Goal: Information Seeking & Learning: Understand process/instructions

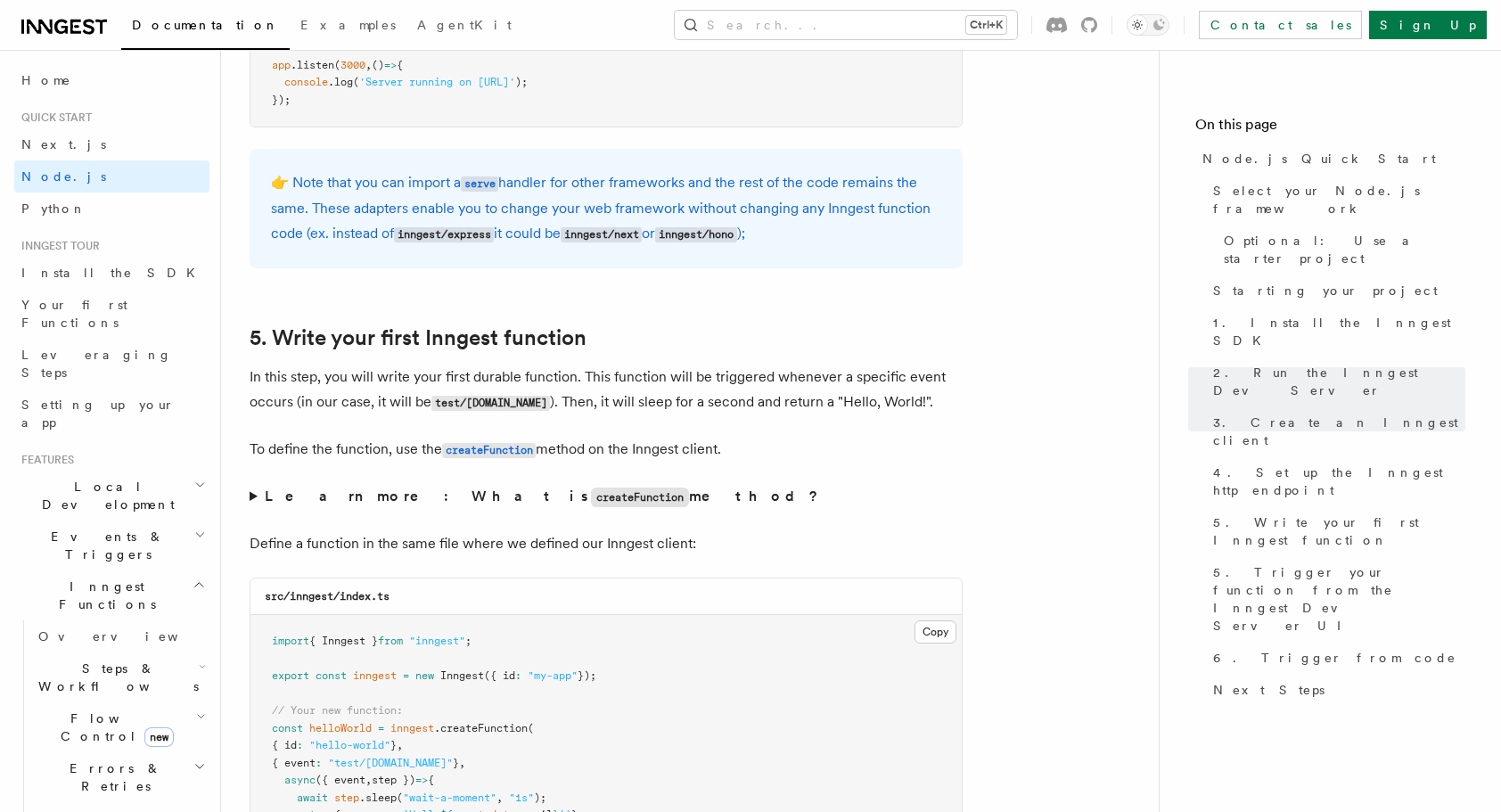
scroll to position [3446, 0]
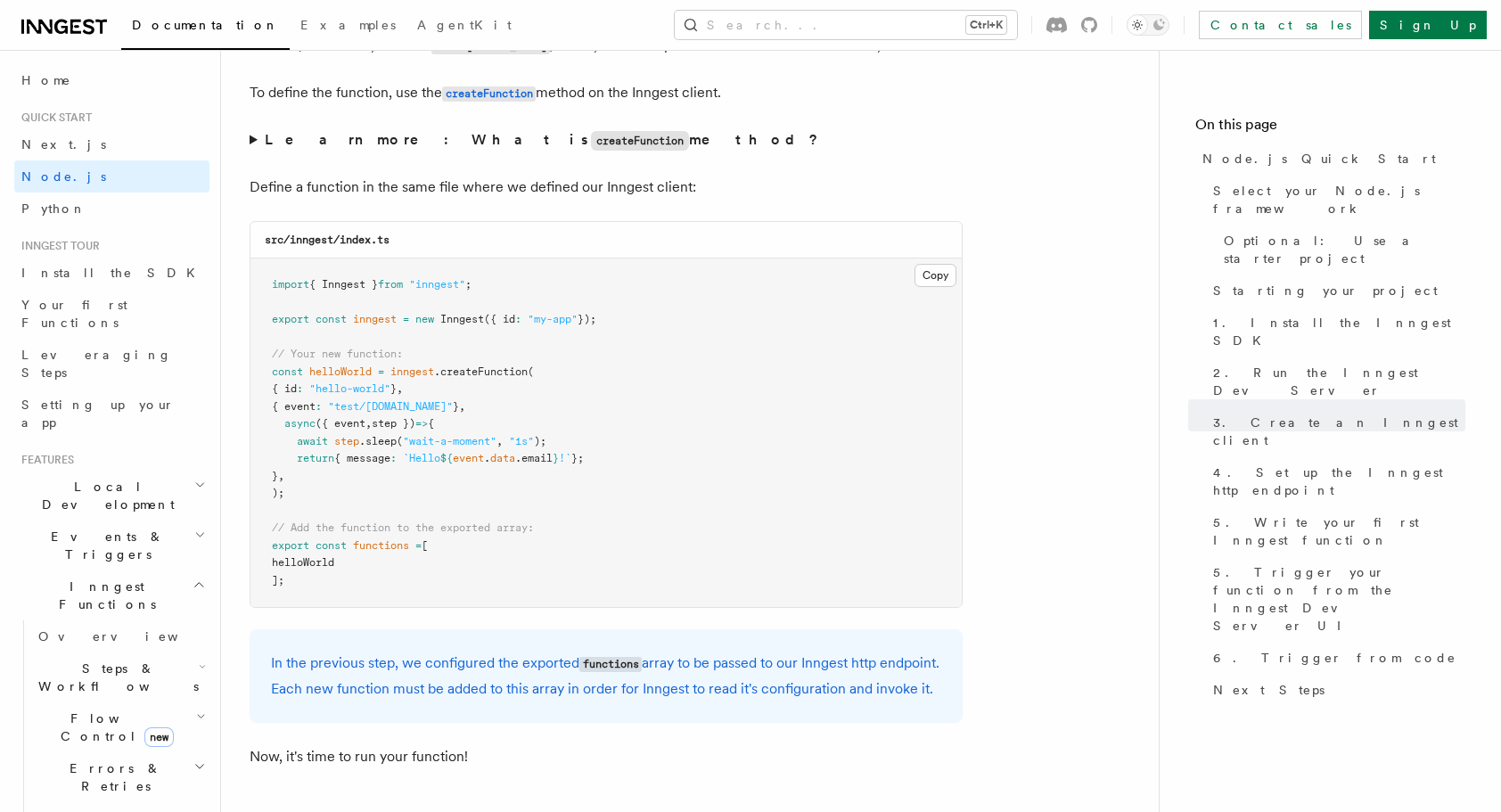
drag, startPoint x: 622, startPoint y: 319, endPoint x: 254, endPoint y: 266, distance: 371.8
click at [254, 266] on pre "import { Inngest } from "inngest" ; export const inngest = new Inngest ({ id : …" at bounding box center [606, 433] width 711 height 349
copy code "import { Inngest } from "inngest" ; export const inngest = new Inngest ({ id : …"
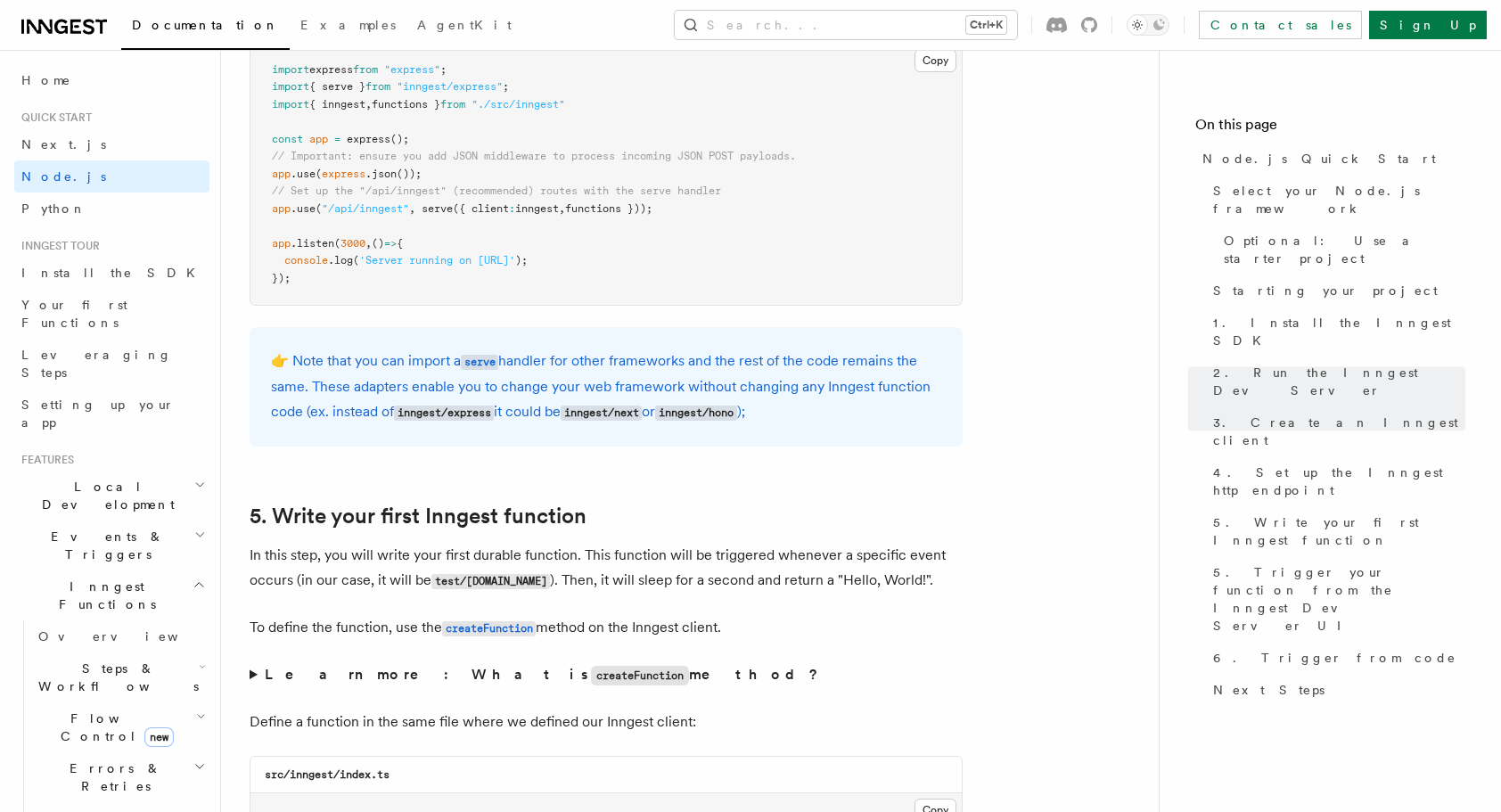
scroll to position [3356, 0]
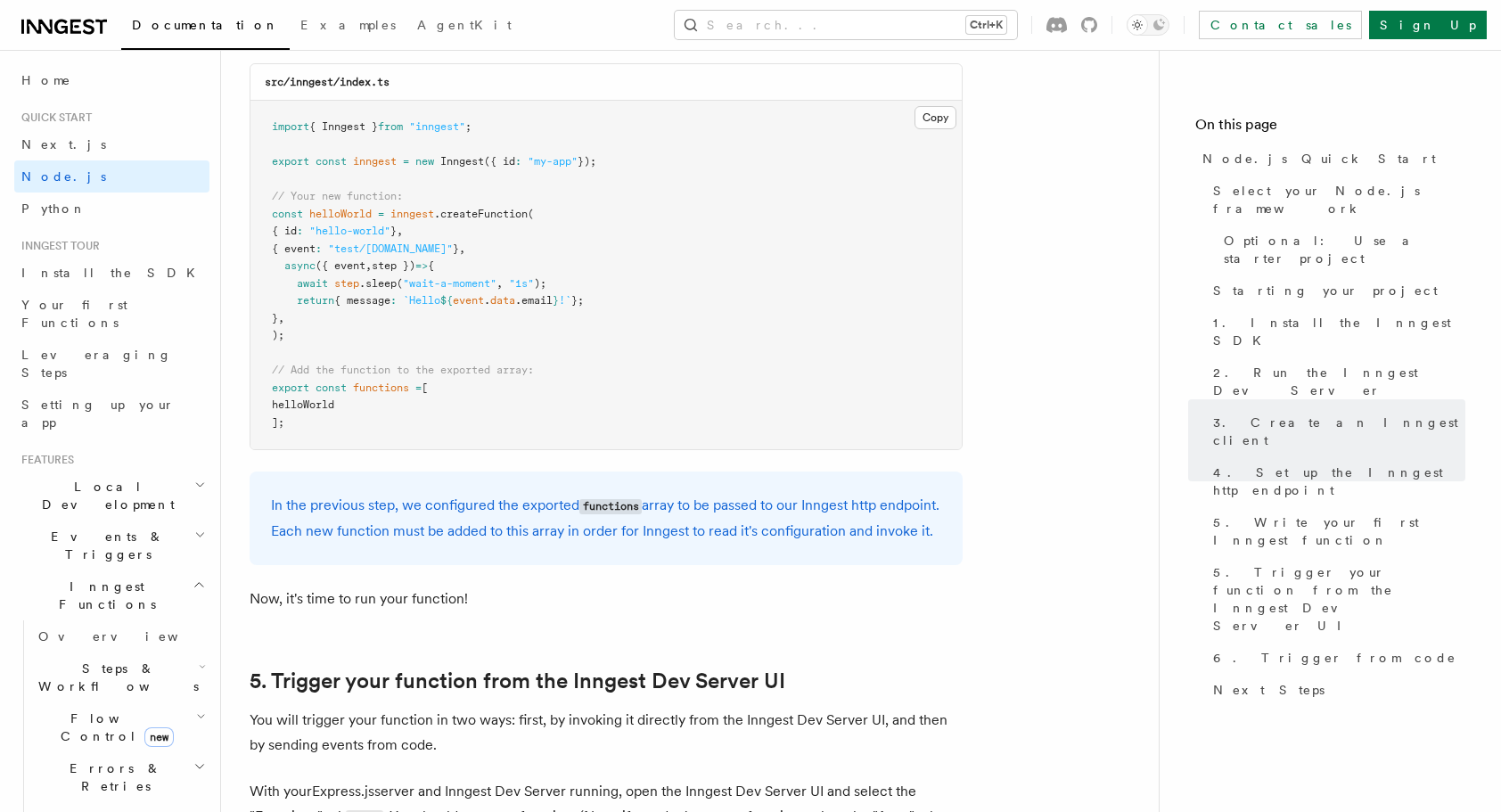
scroll to position [3446, 0]
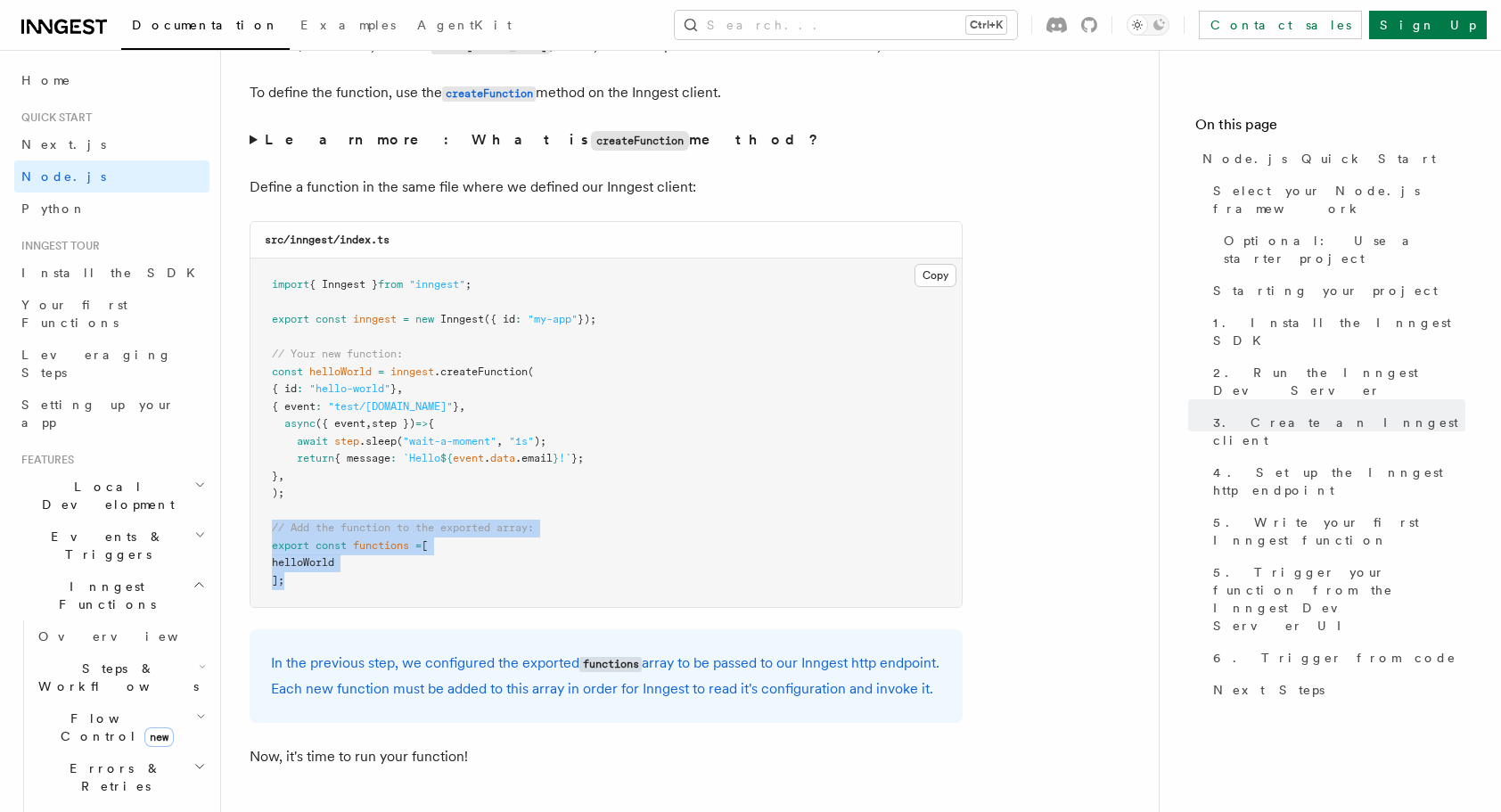
drag, startPoint x: 313, startPoint y: 586, endPoint x: 231, endPoint y: 524, distance: 102.8
copy code "// Add the function to the exported array: export const functions = [ helloWorl…"
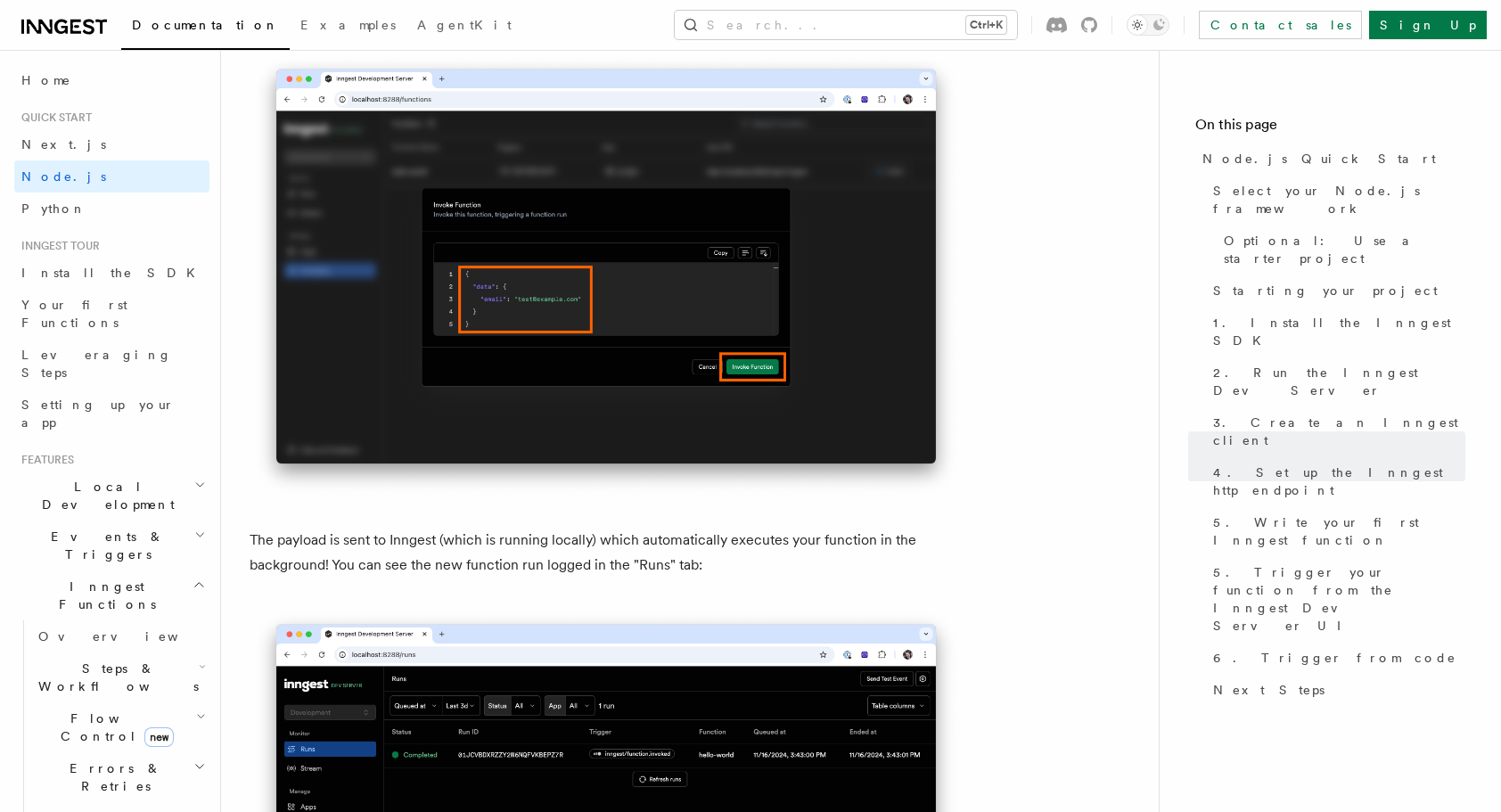
scroll to position [5763, 0]
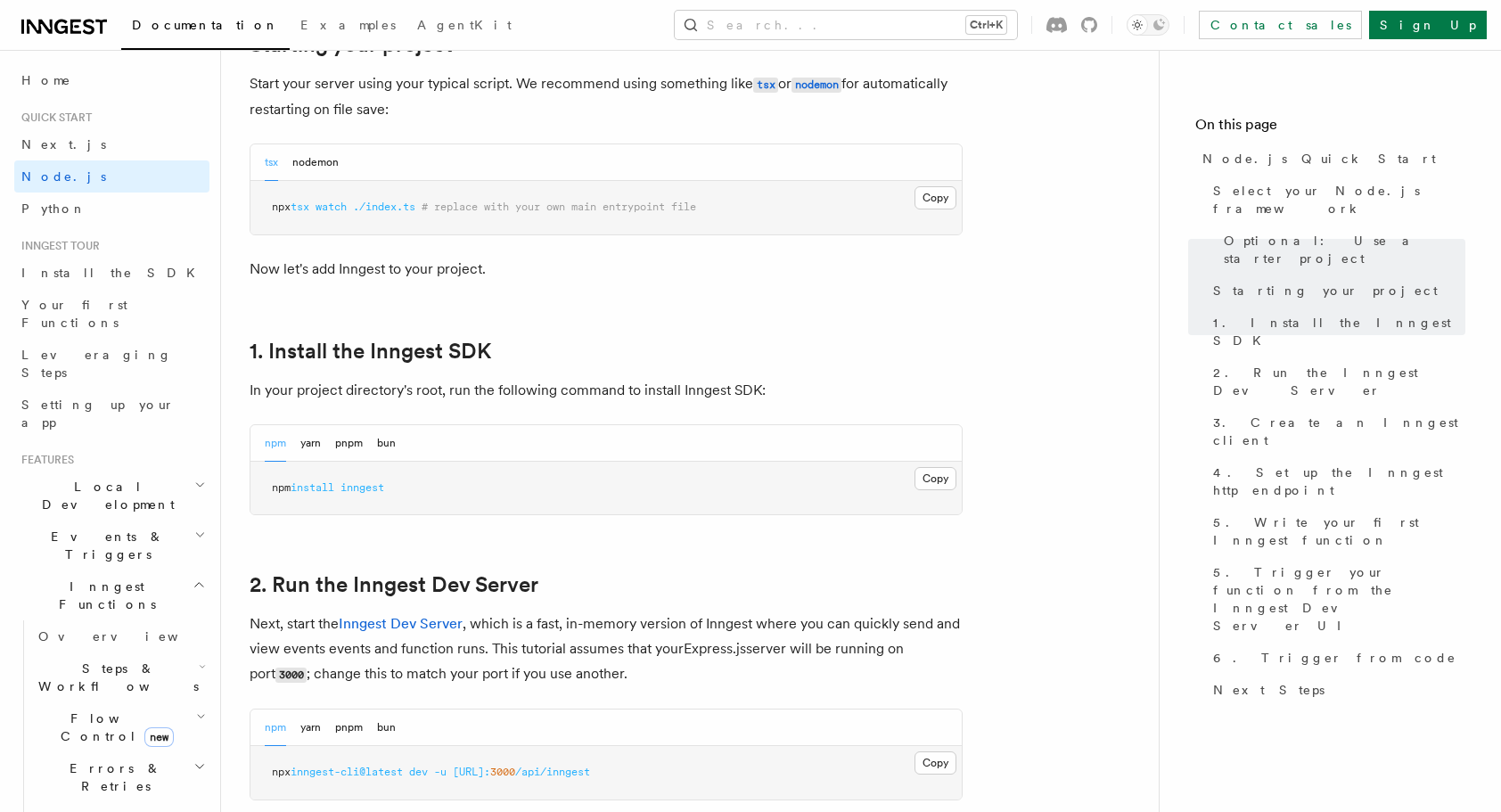
scroll to position [1159, 0]
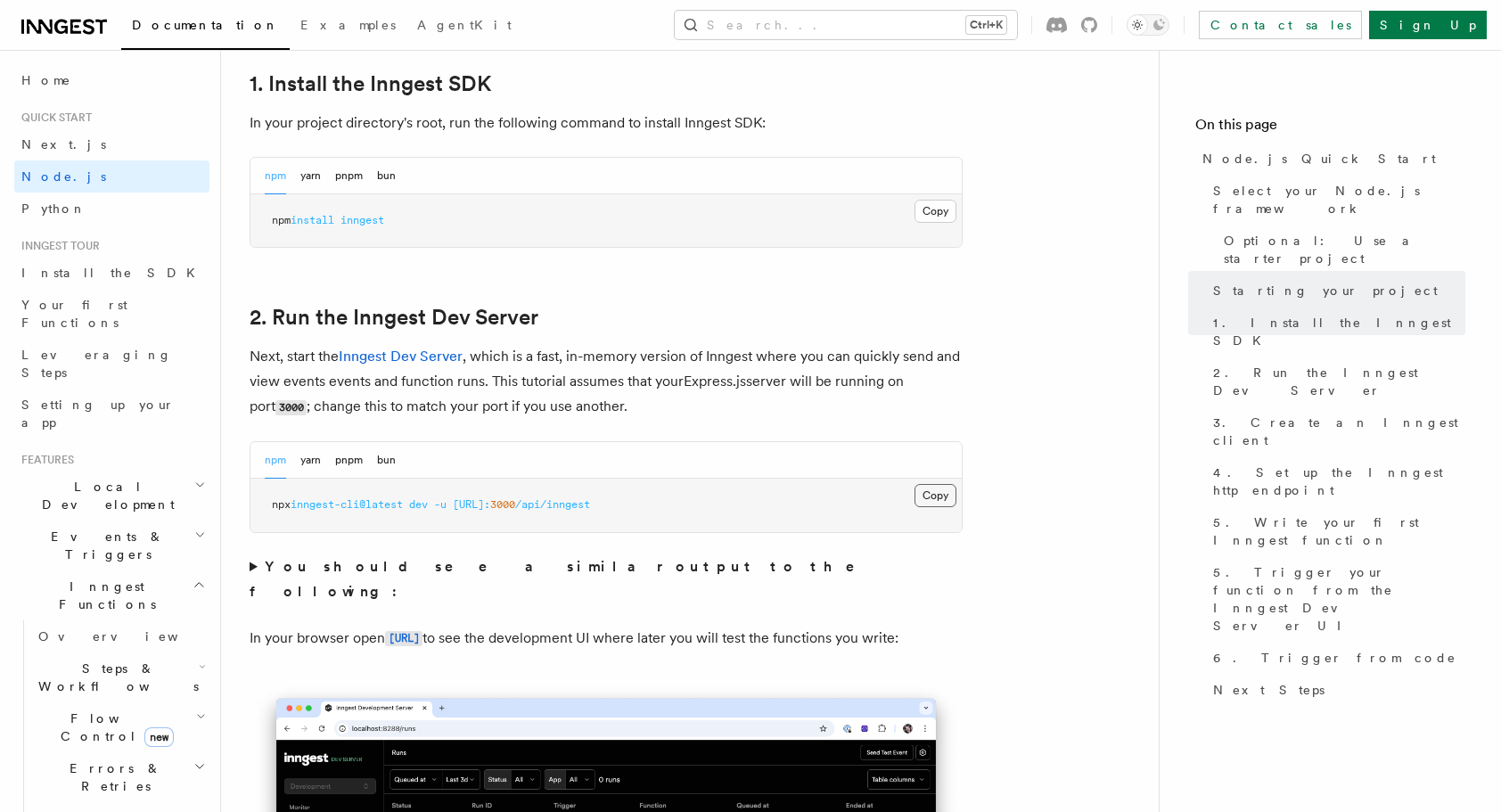
click at [927, 495] on button "Copy Copied" at bounding box center [936, 495] width 42 height 23
click at [921, 32] on button "Search... Ctrl+K" at bounding box center [845, 25] width 342 height 28
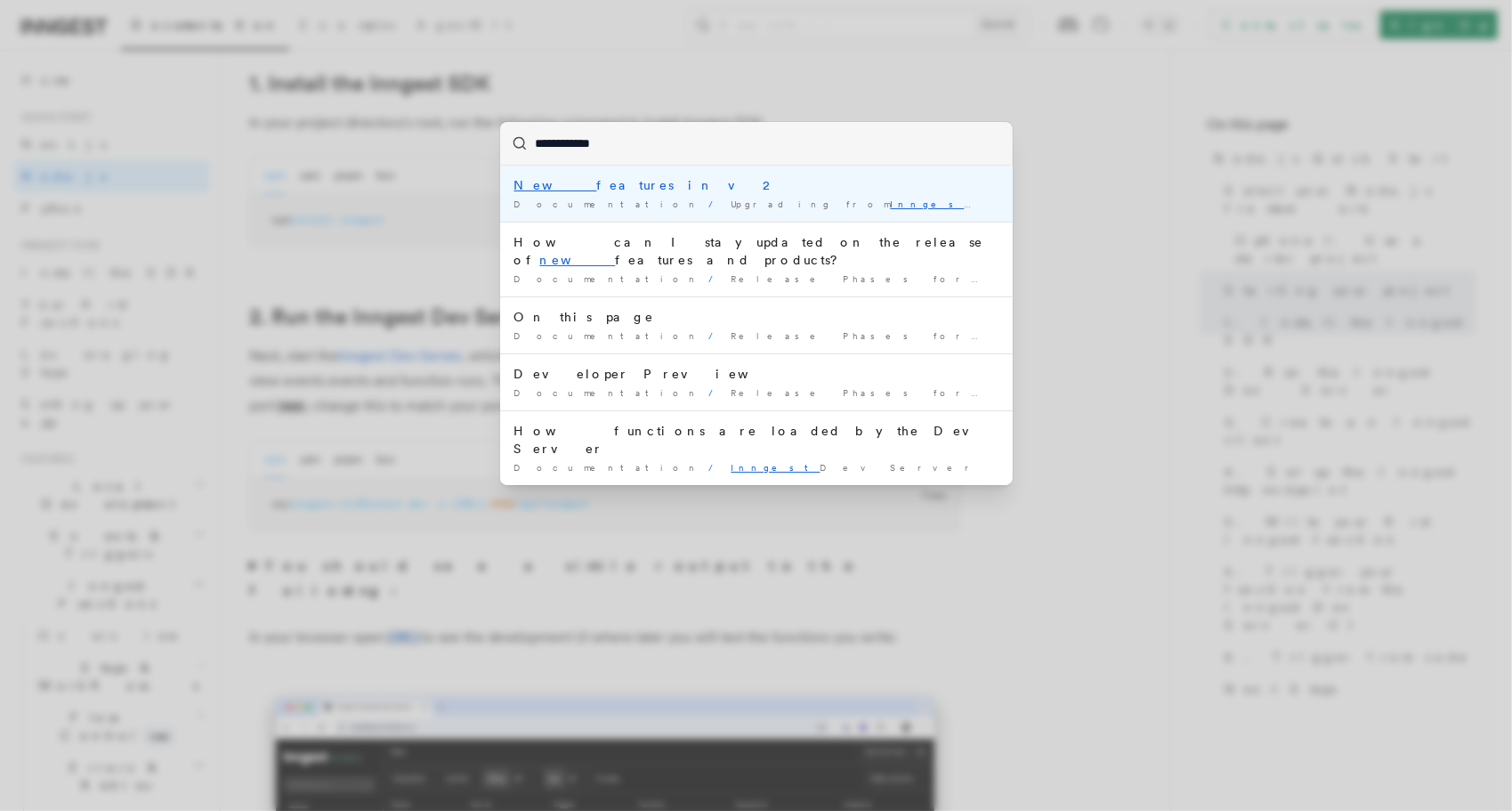
type input "**********"
click at [835, 545] on div "**********" at bounding box center [756, 405] width 1512 height 811
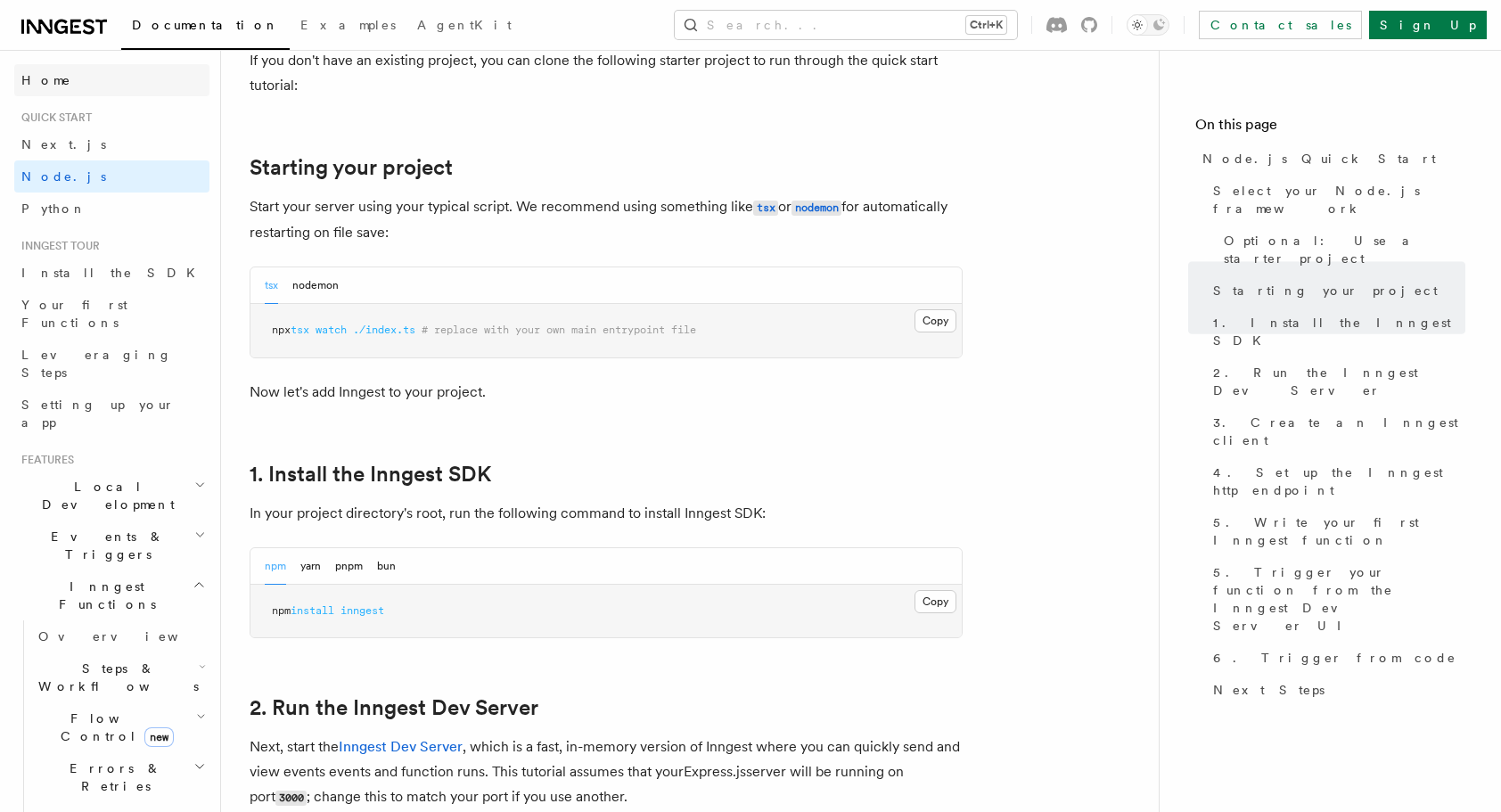
scroll to position [624, 0]
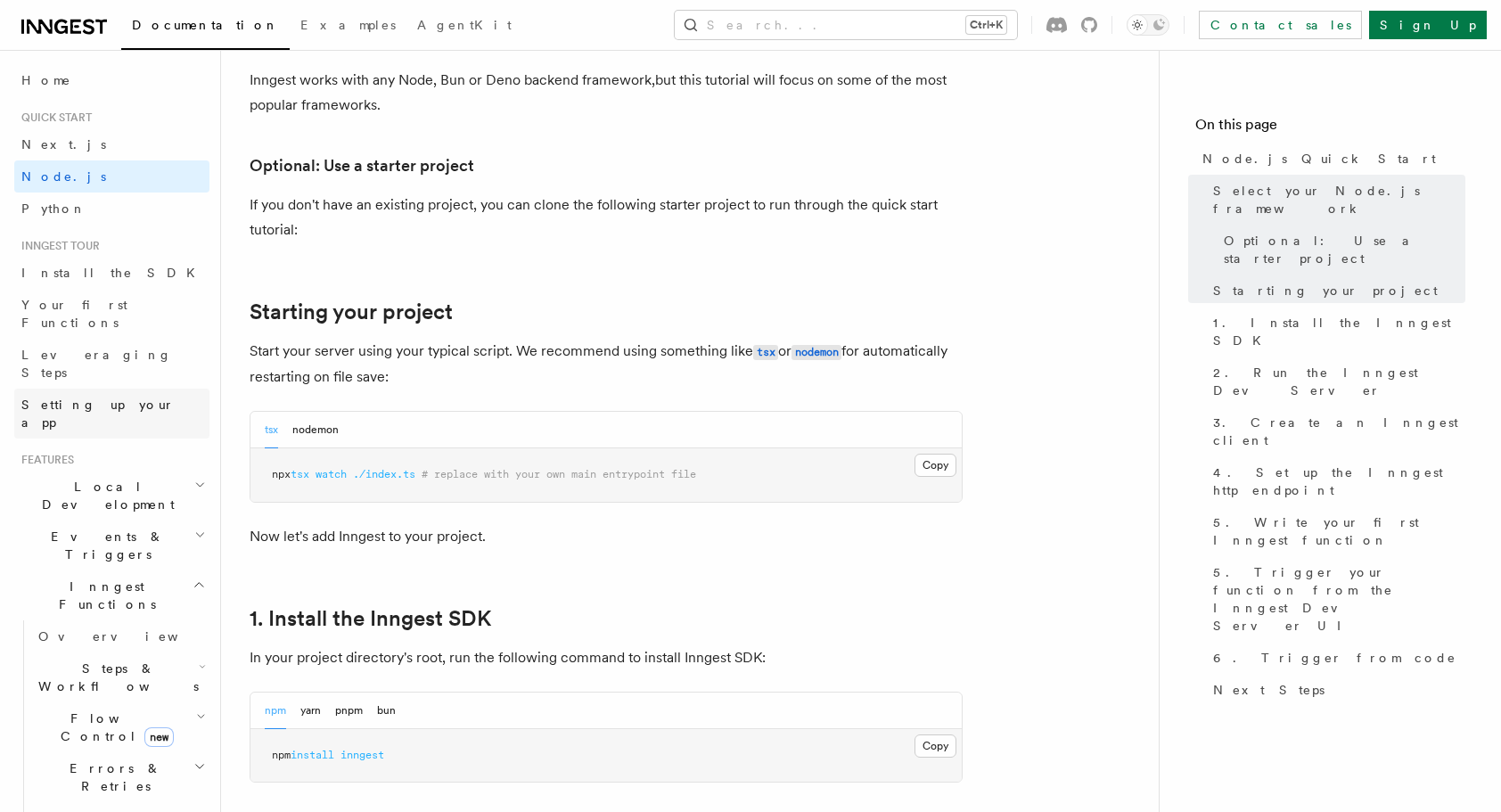
click at [82, 389] on link "Setting up your app" at bounding box center [112, 414] width 195 height 50
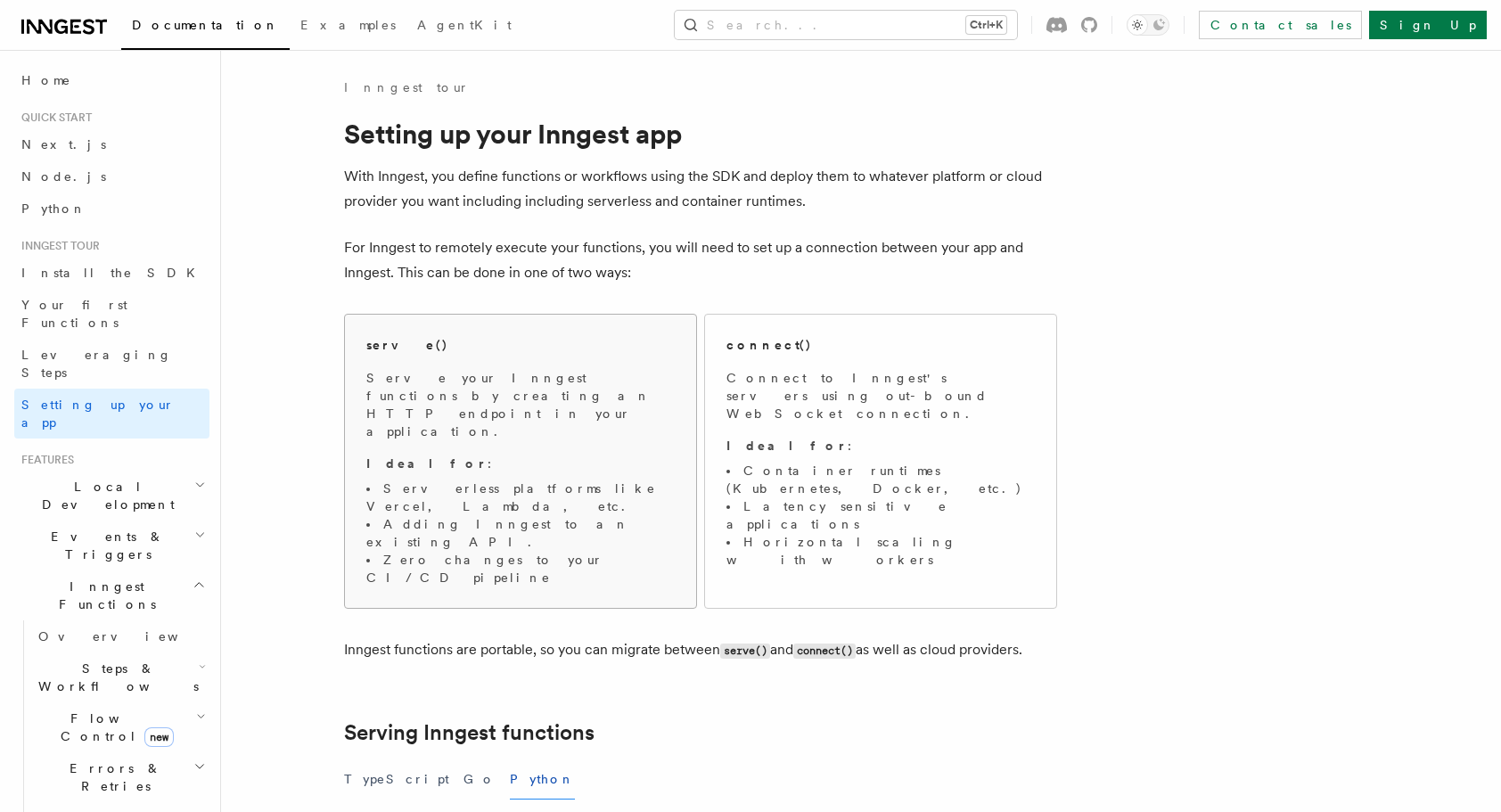
click at [645, 551] on li "Zero changes to your CI/CD pipeline" at bounding box center [520, 568] width 308 height 36
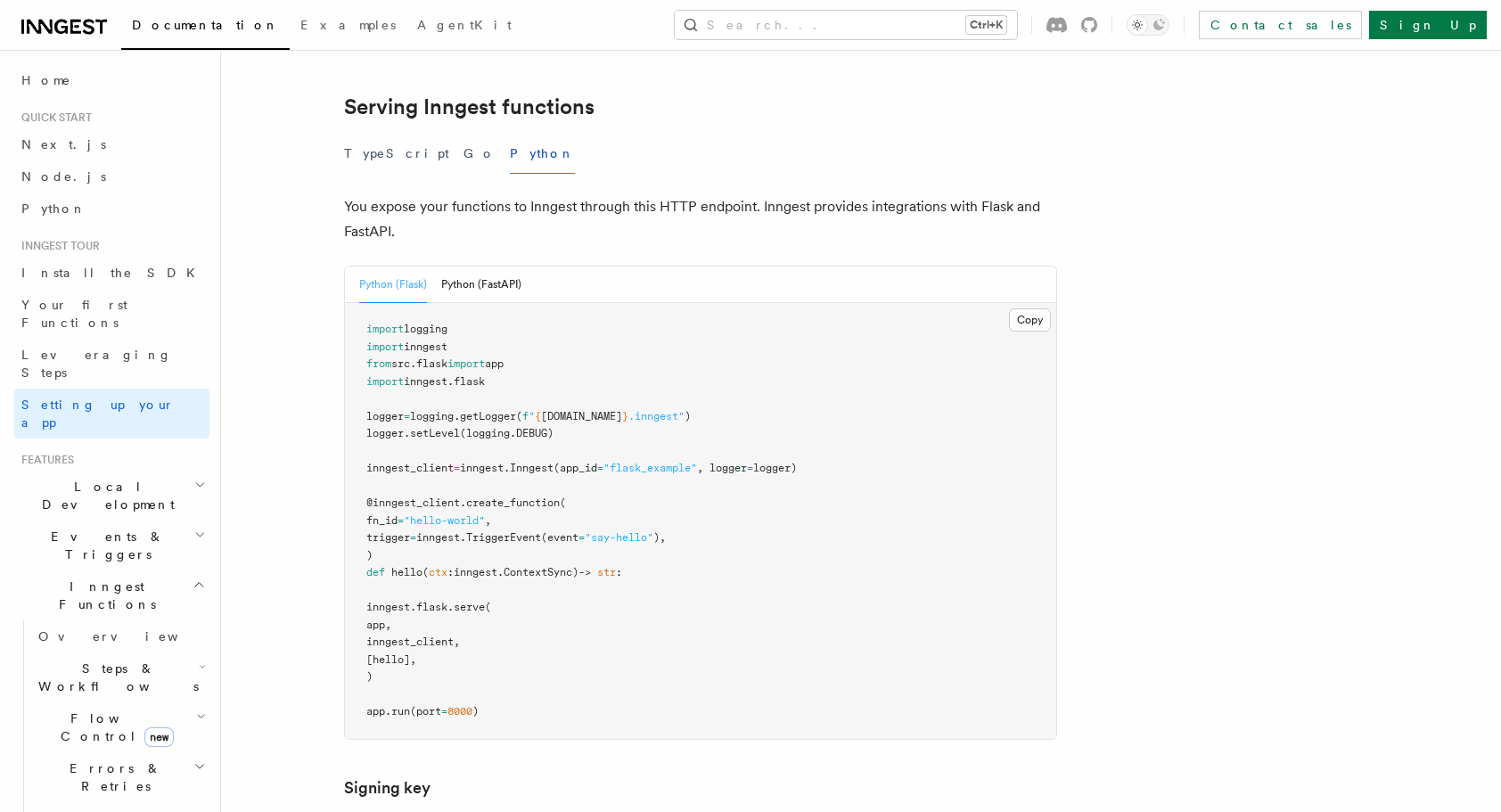
scroll to position [546, 0]
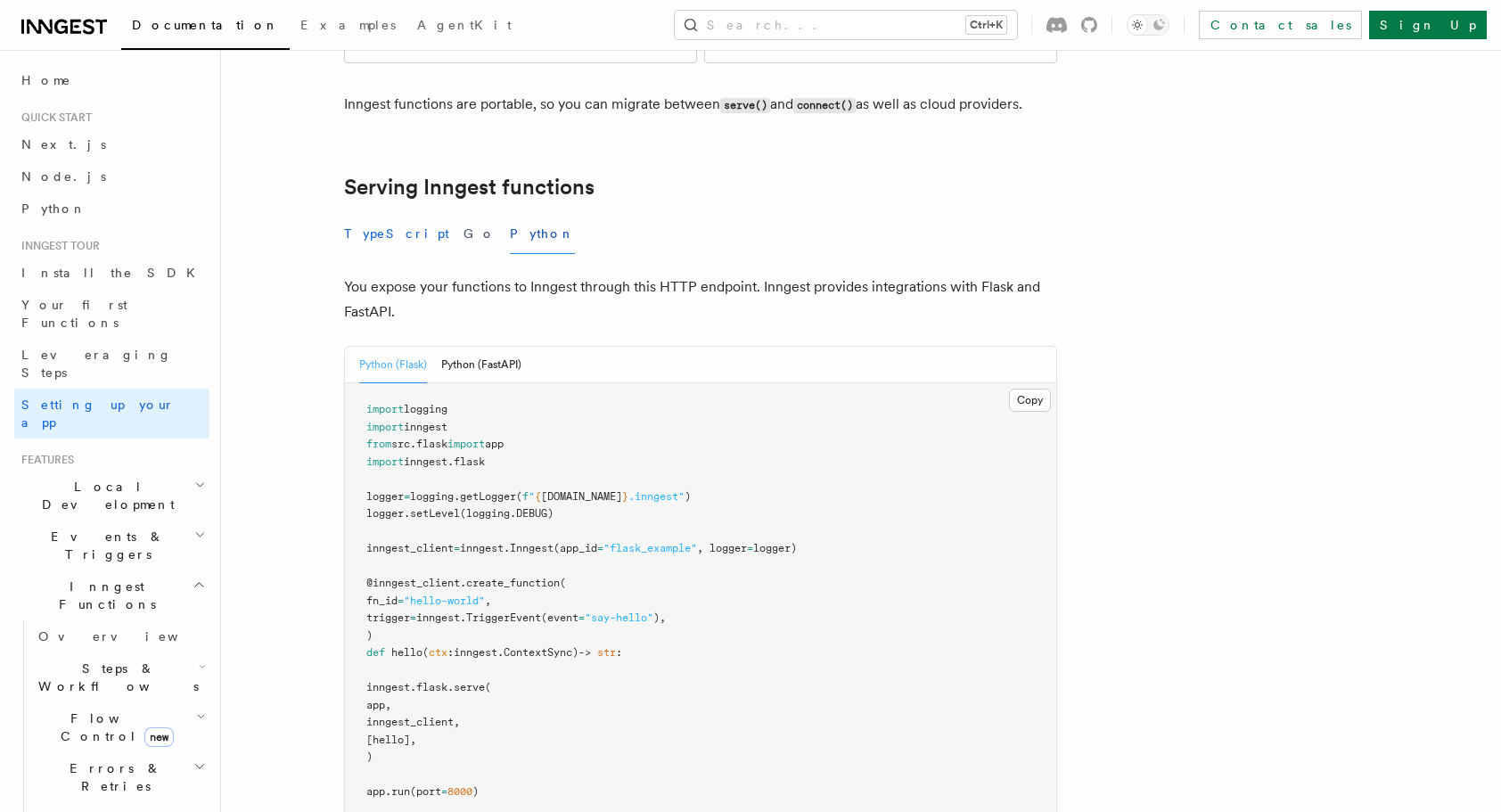
click at [372, 214] on button "TypeScript" at bounding box center [396, 234] width 106 height 40
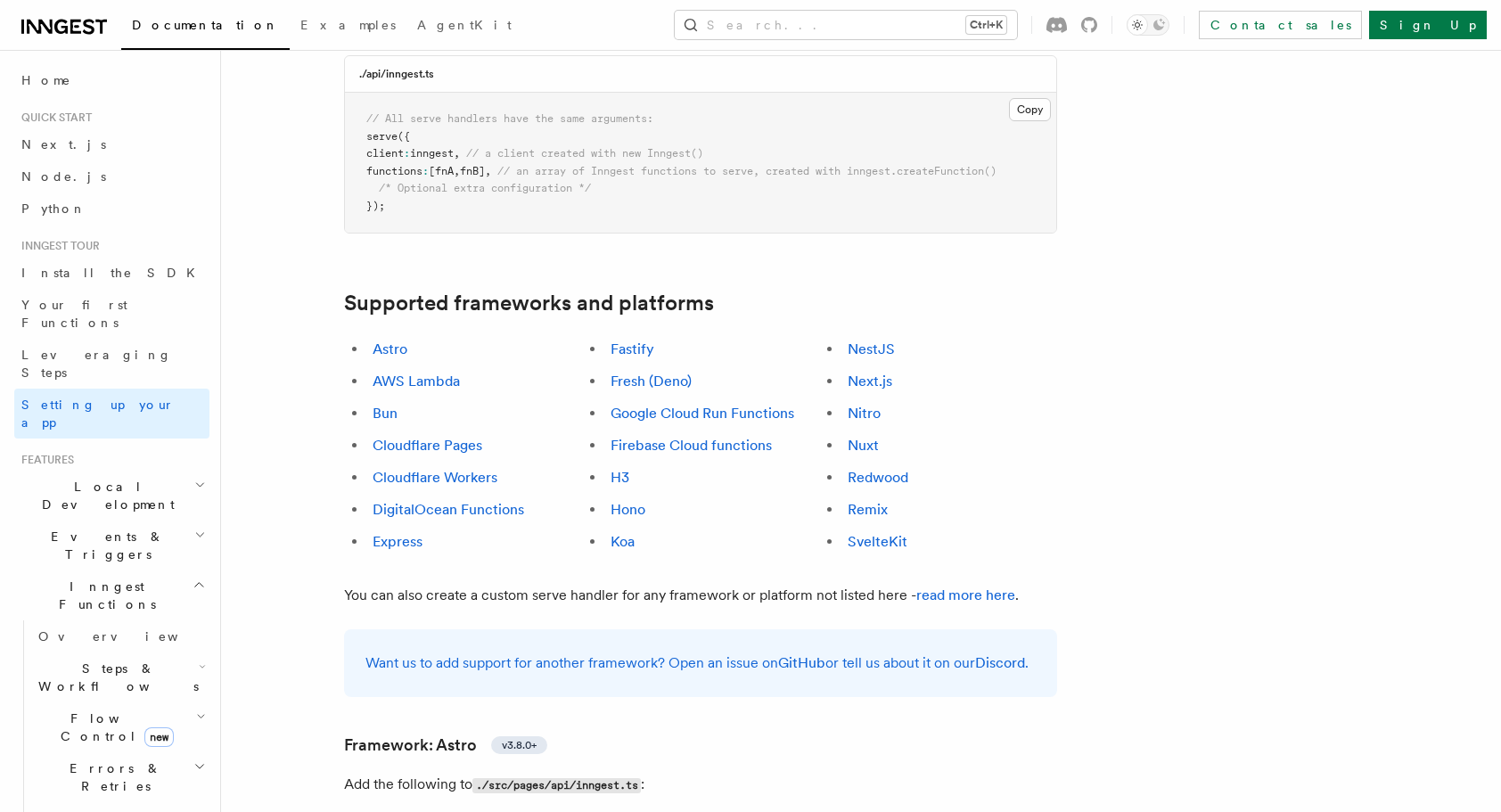
scroll to position [902, 0]
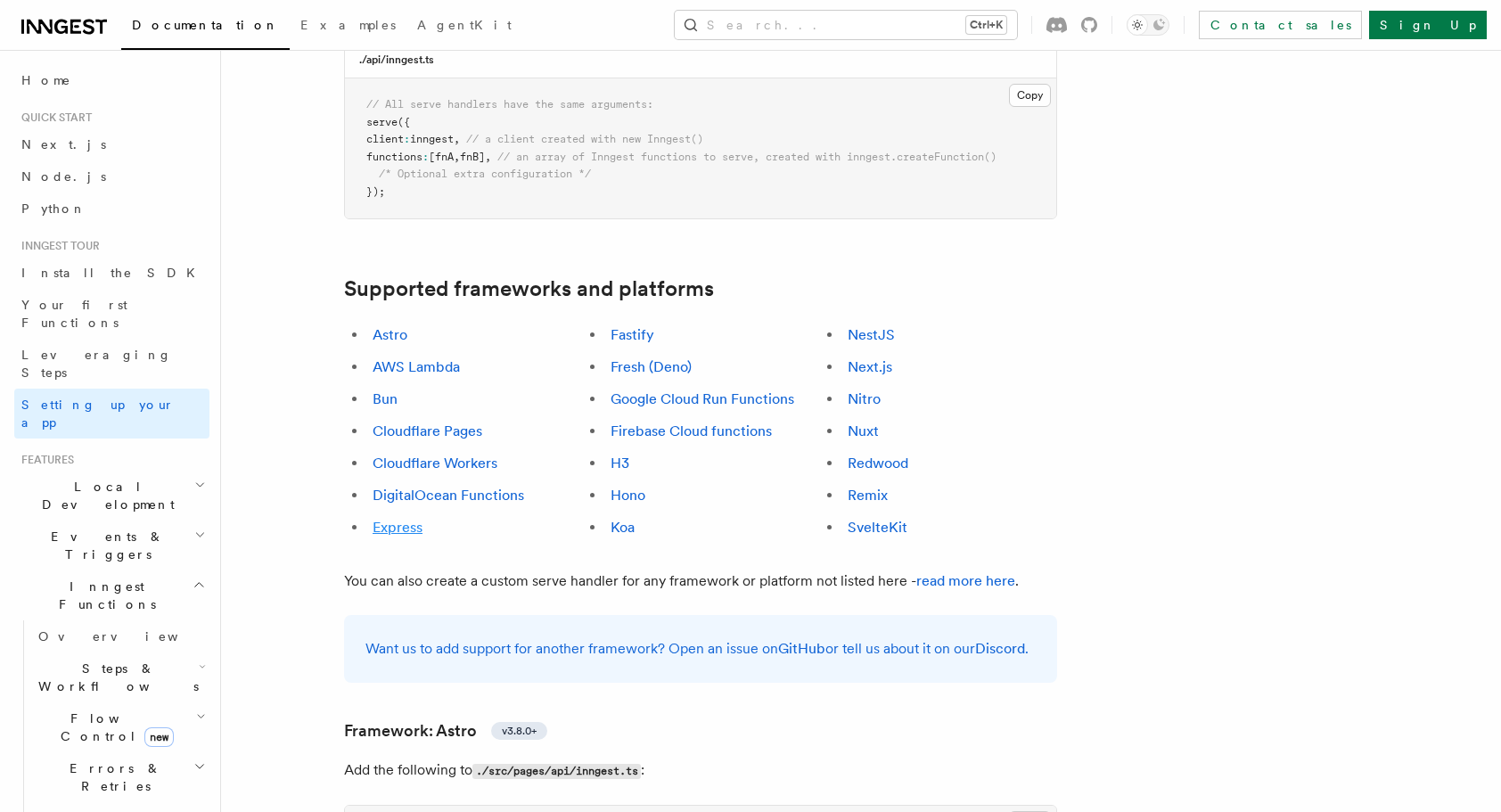
click at [409, 518] on link "Express" at bounding box center [397, 527] width 50 height 17
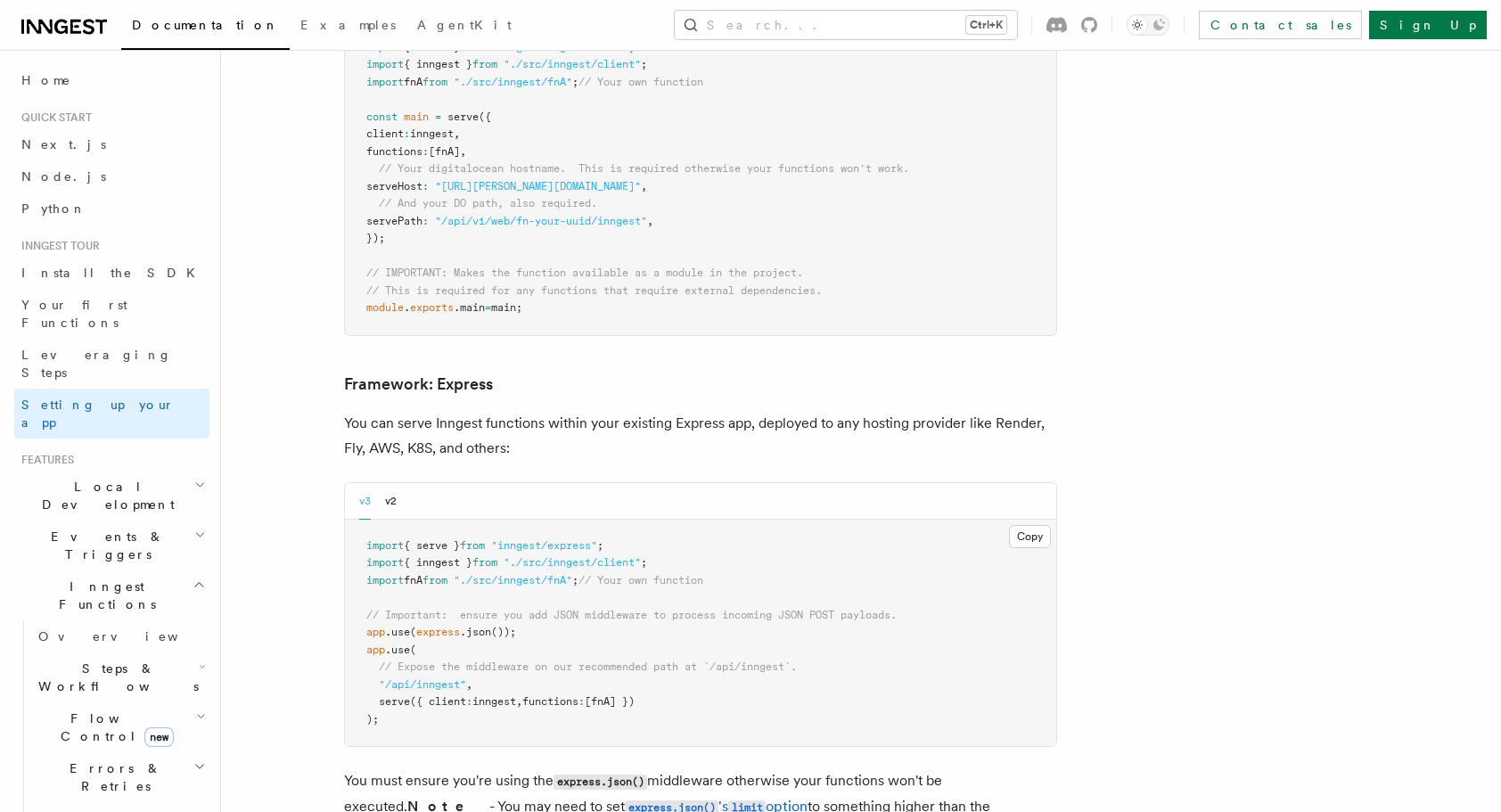
scroll to position [4579, 0]
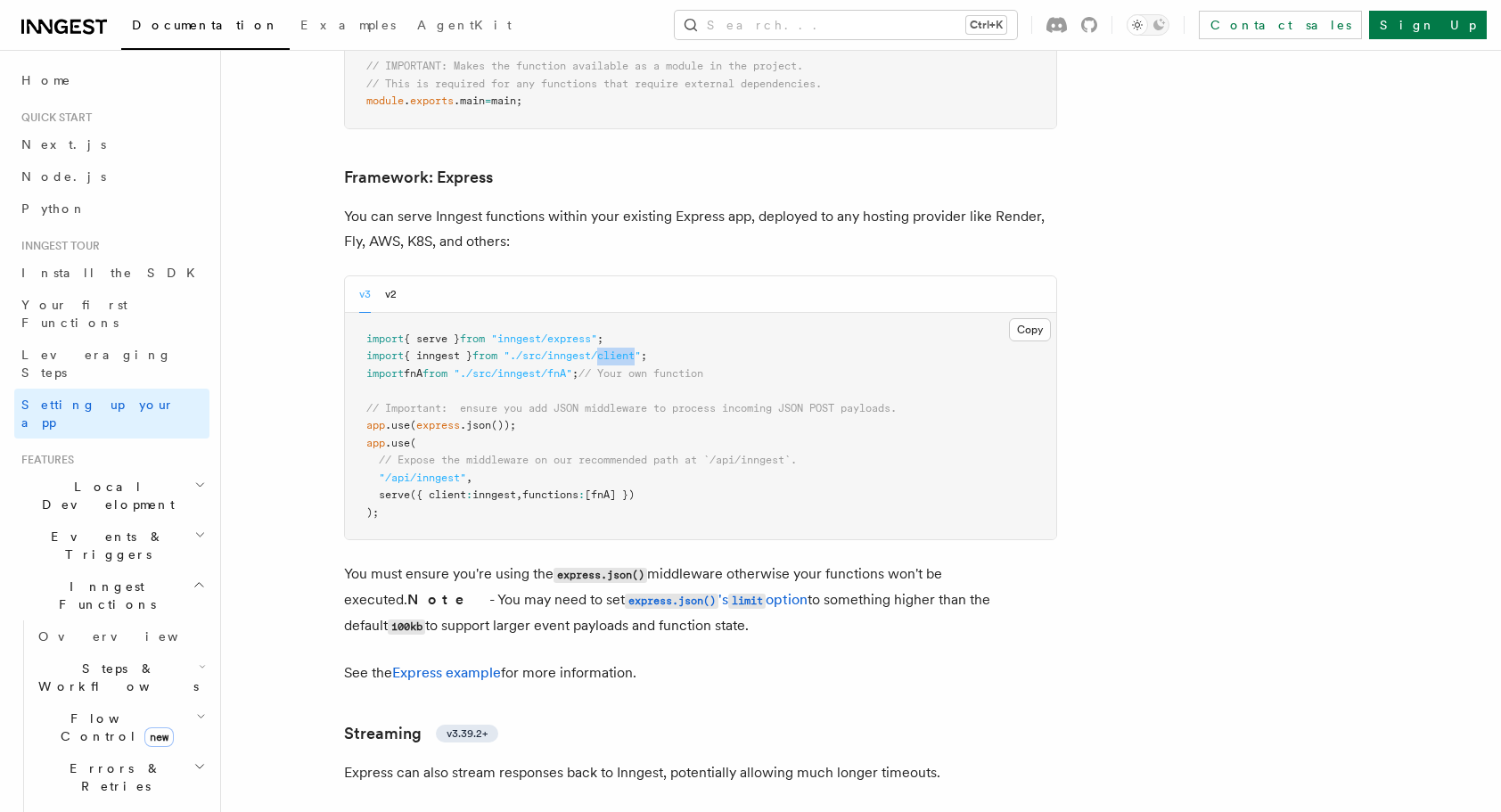
drag, startPoint x: 653, startPoint y: 276, endPoint x: 613, endPoint y: 284, distance: 40.8
click at [613, 313] on pre "import { serve } from "inngest/express" ; import { inngest } from "./src/innges…" at bounding box center [700, 427] width 711 height 228
copy span "client"
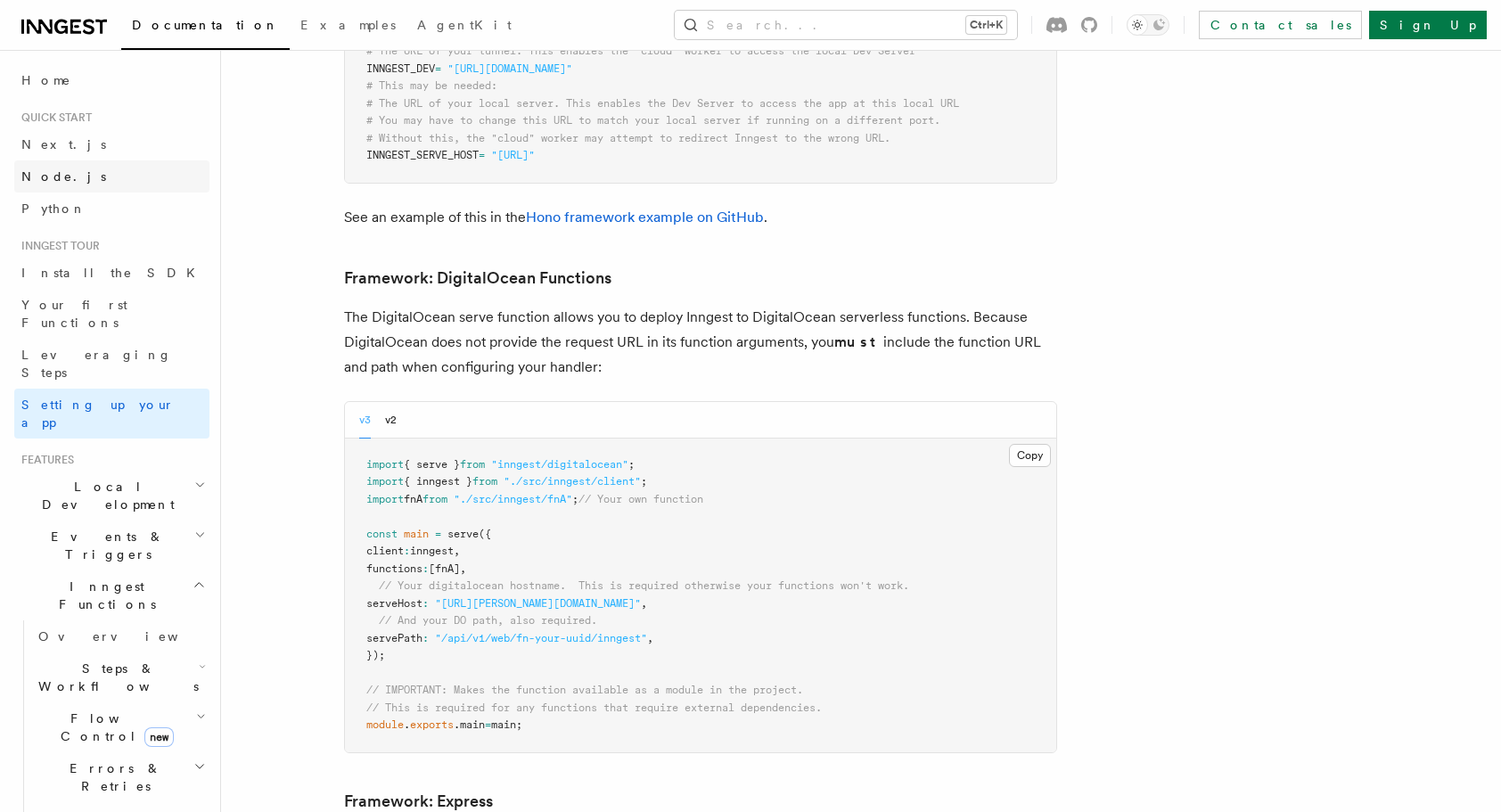
click at [59, 166] on link "Node.js" at bounding box center [112, 176] width 195 height 32
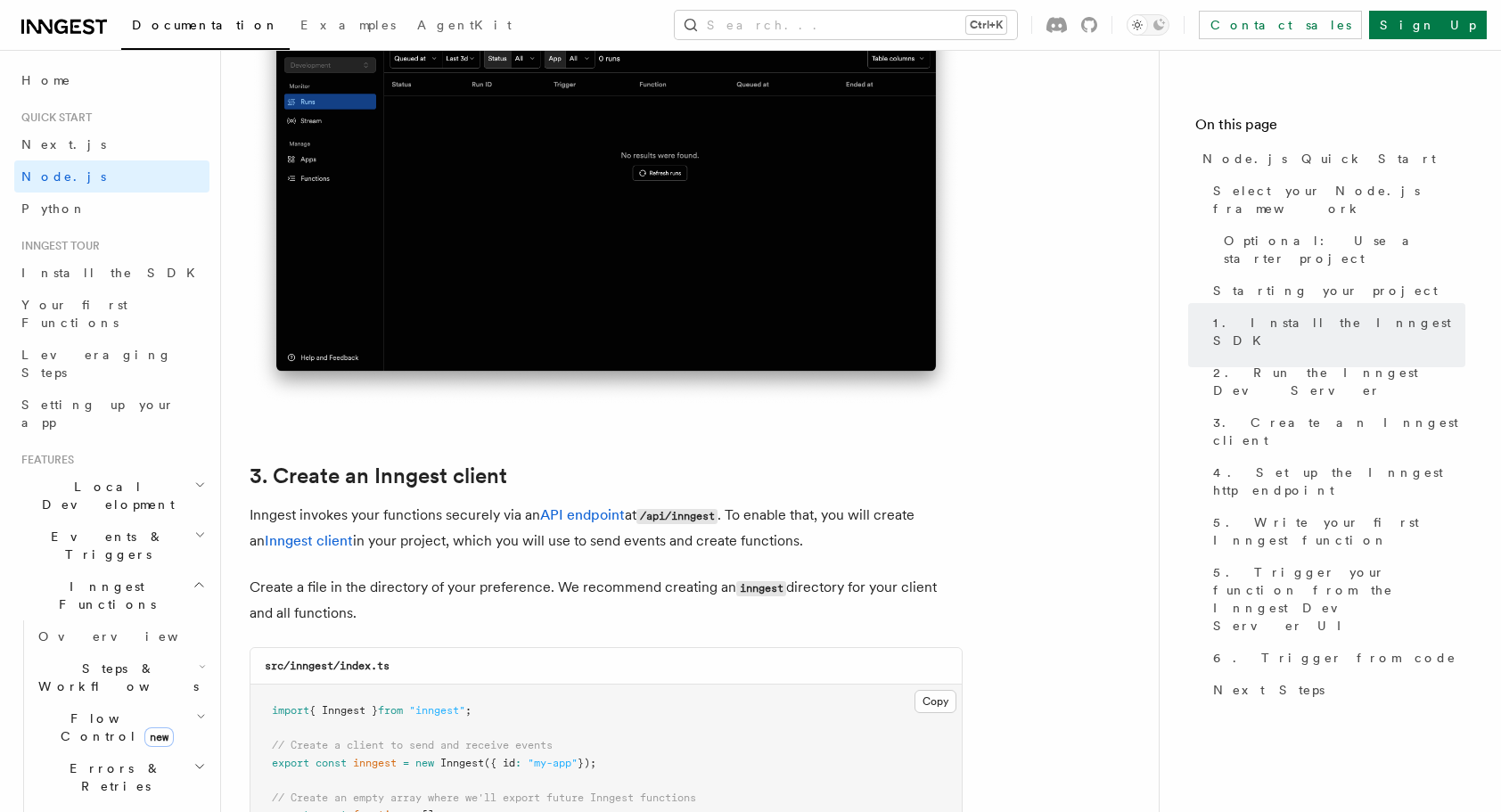
scroll to position [1961, 0]
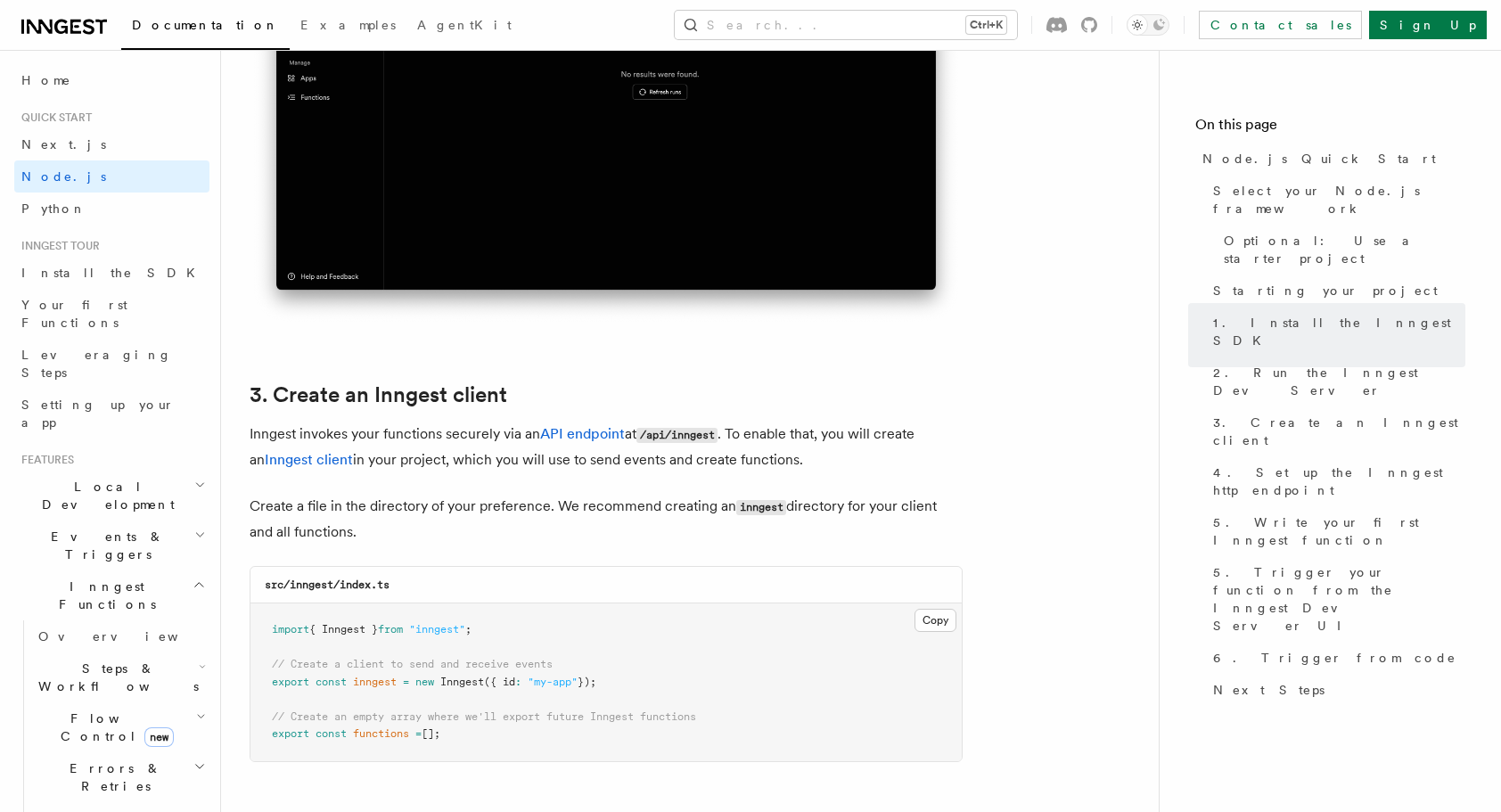
drag, startPoint x: 729, startPoint y: 682, endPoint x: 247, endPoint y: 637, distance: 484.1
copy code "import { Inngest } from "inngest" ; // Create a client to send and receive even…"
